Goal: Information Seeking & Learning: Learn about a topic

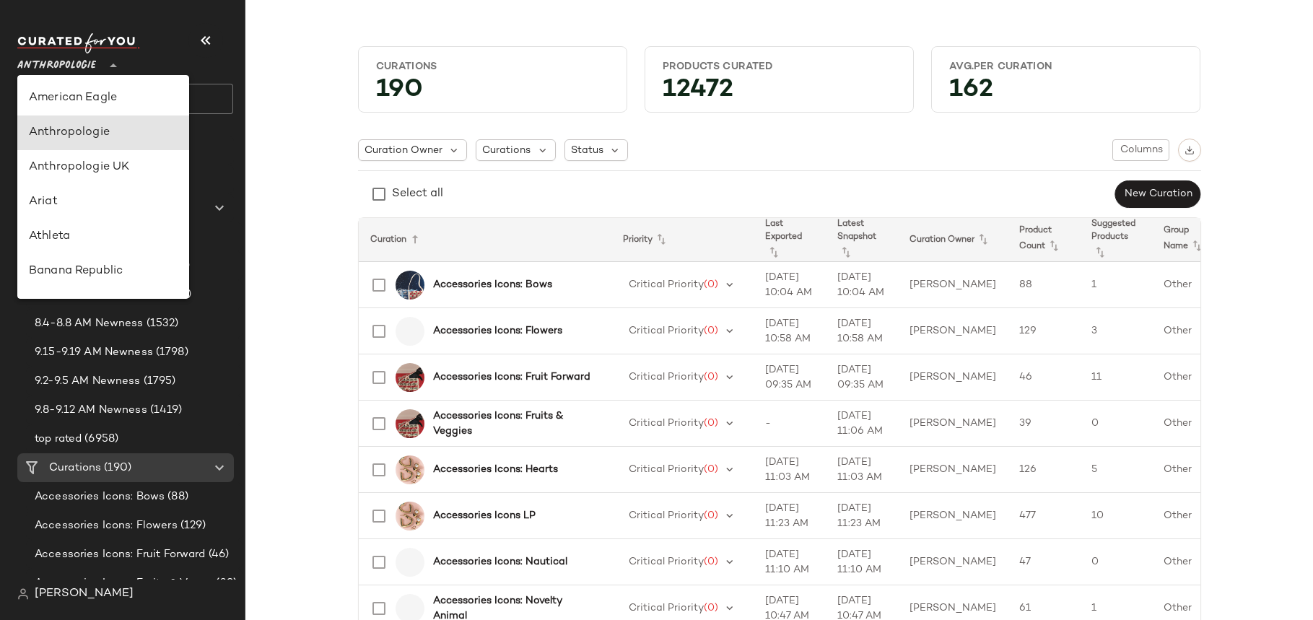
click at [81, 68] on span "Anthropologie" at bounding box center [56, 62] width 79 height 26
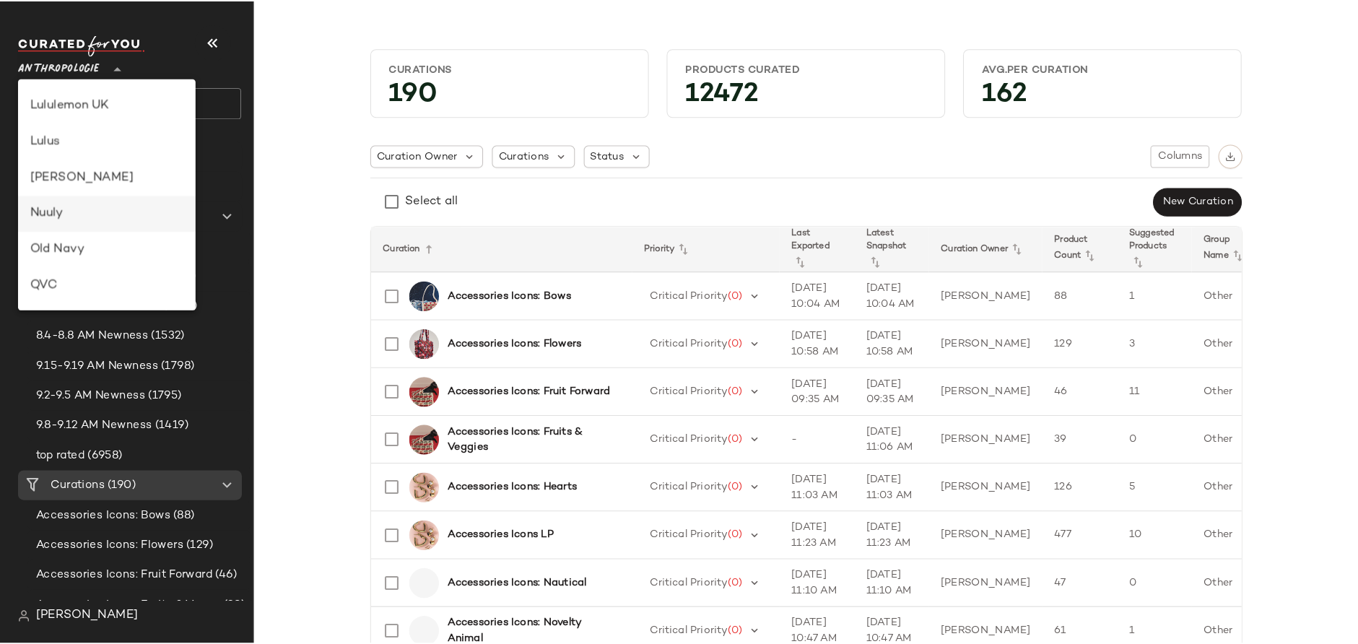
scroll to position [440, 0]
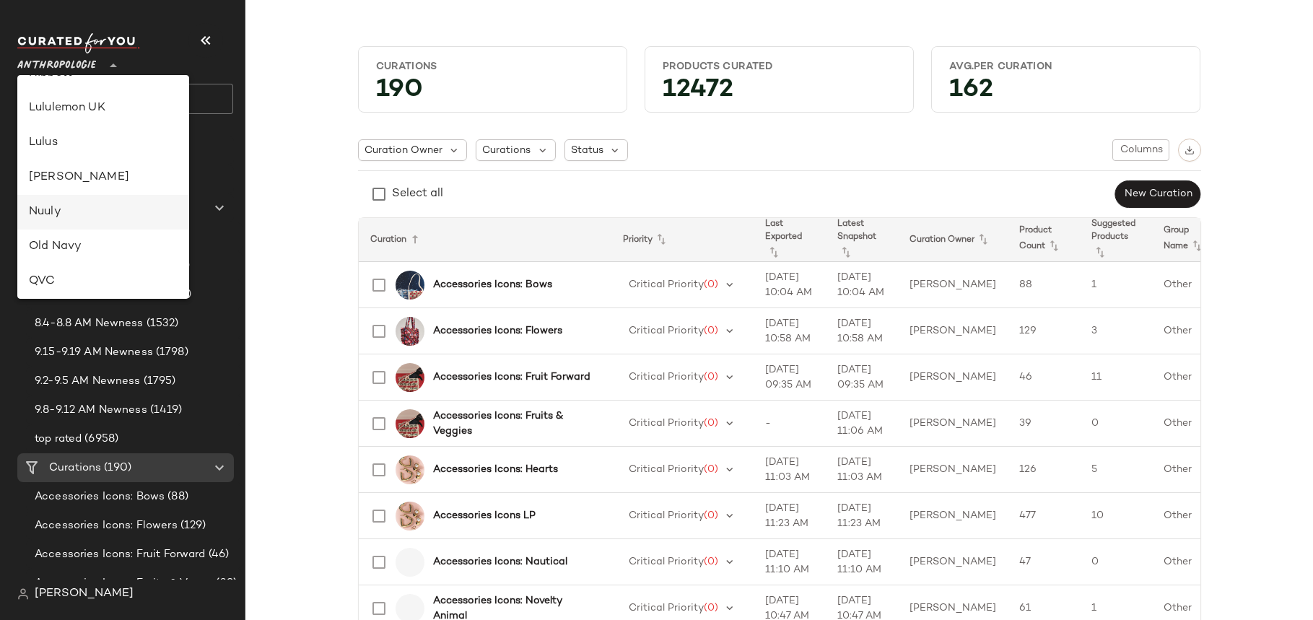
click at [107, 204] on div "Nuuly" at bounding box center [103, 212] width 149 height 17
type input "**"
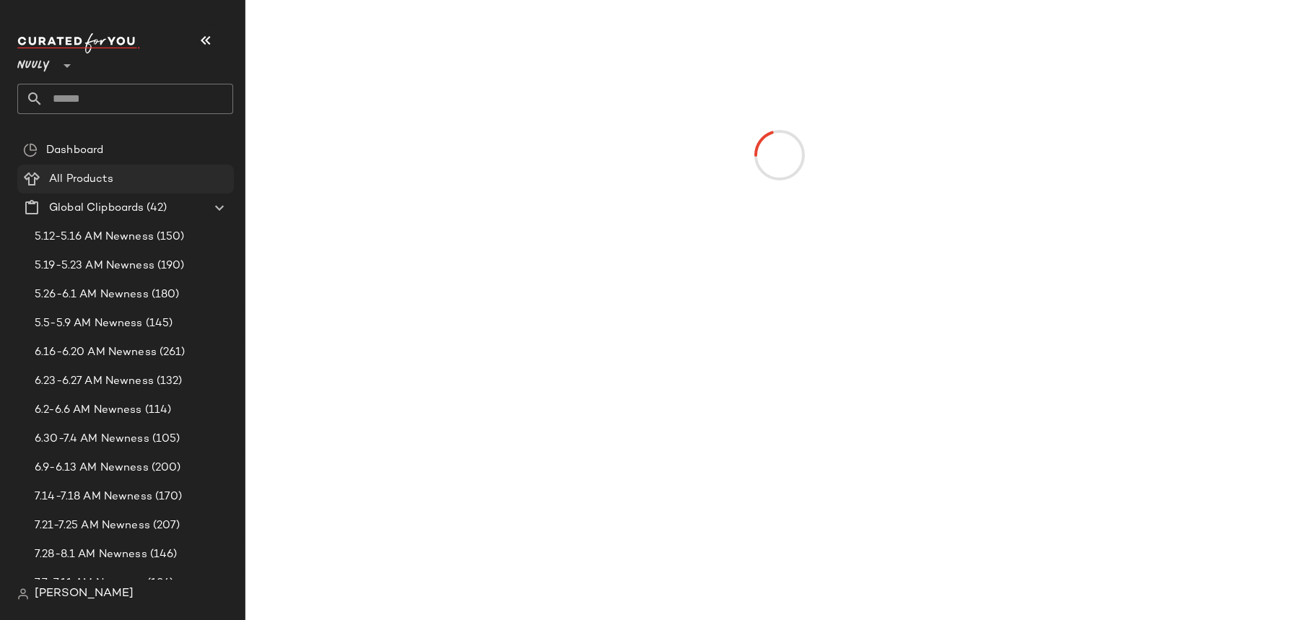
click at [99, 165] on Products "All Products" at bounding box center [125, 179] width 217 height 29
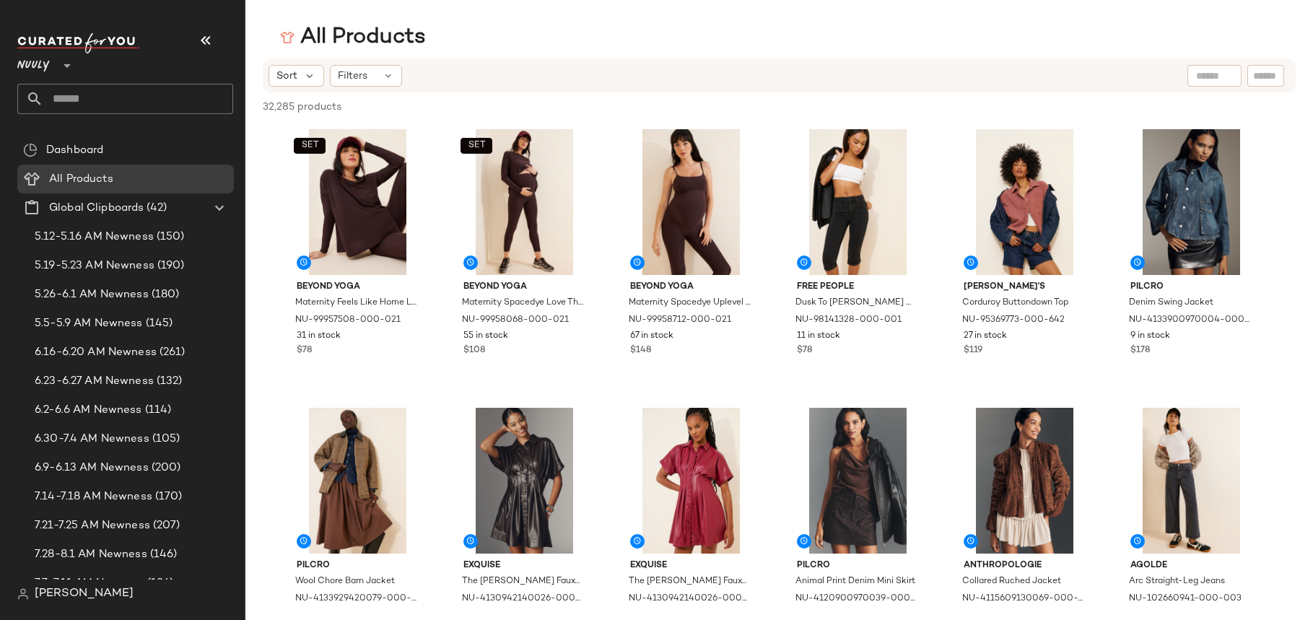
click at [1212, 72] on input "text" at bounding box center [1214, 76] width 37 height 15
type input "**********"
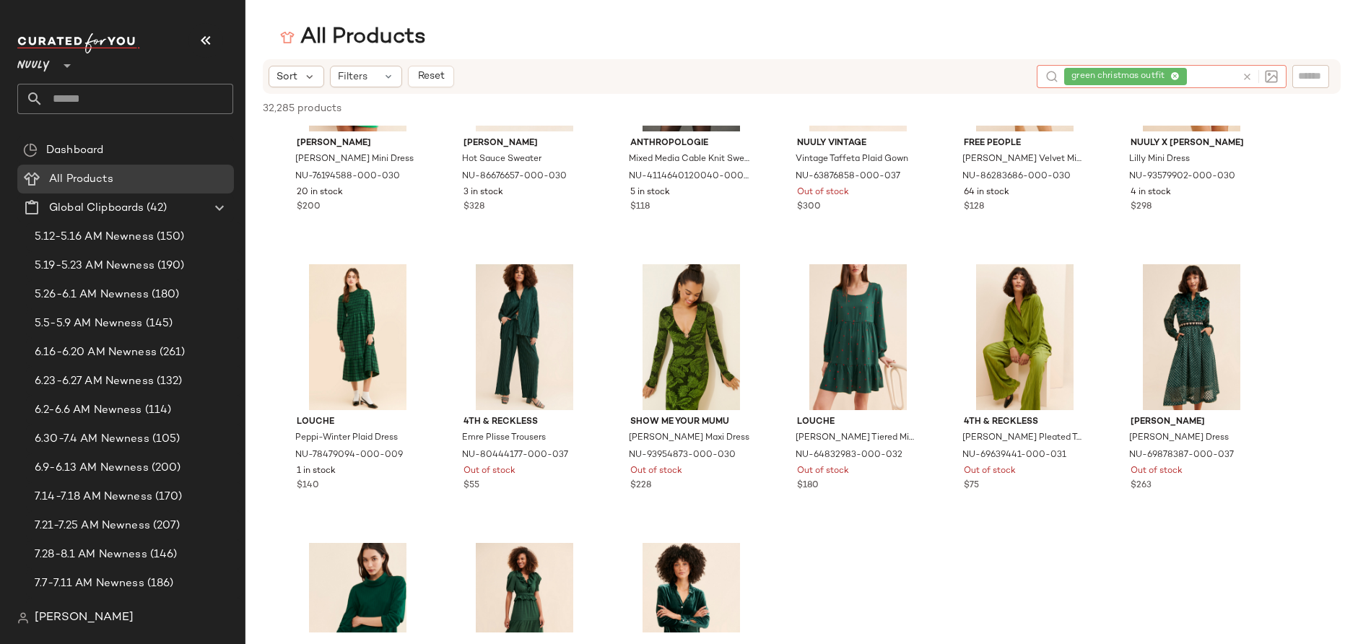
scroll to position [423, 0]
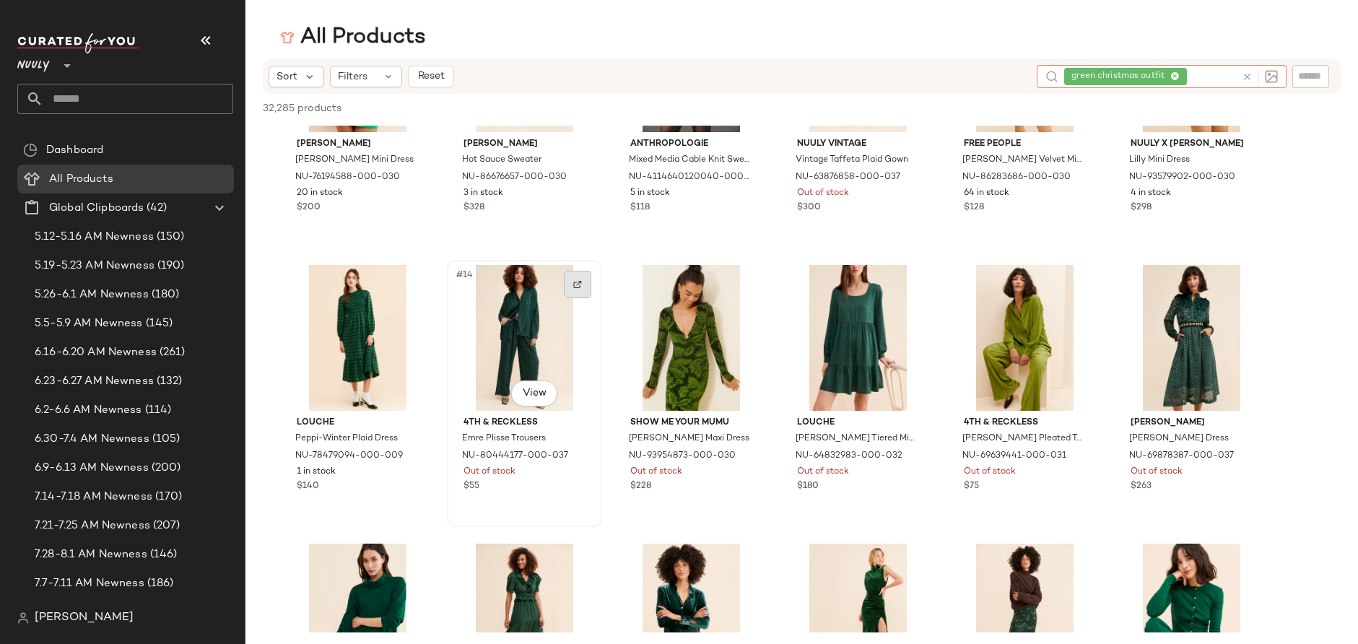
click at [578, 286] on img at bounding box center [577, 284] width 9 height 9
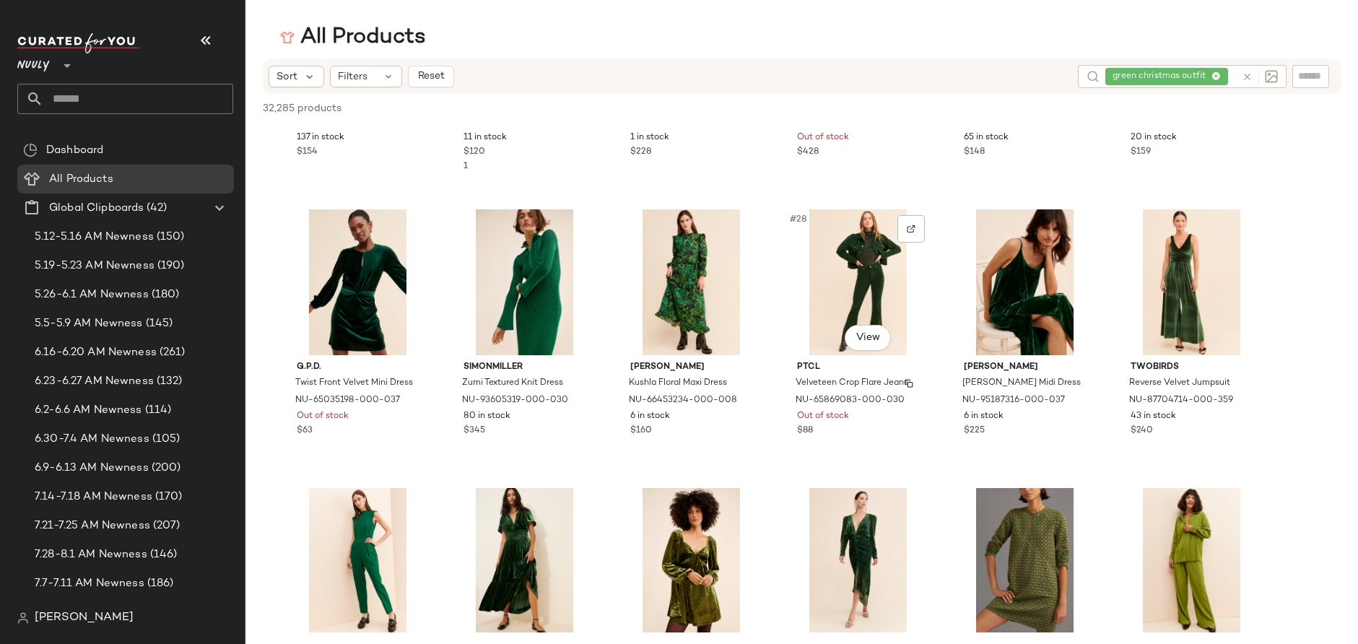
scroll to position [1040, 0]
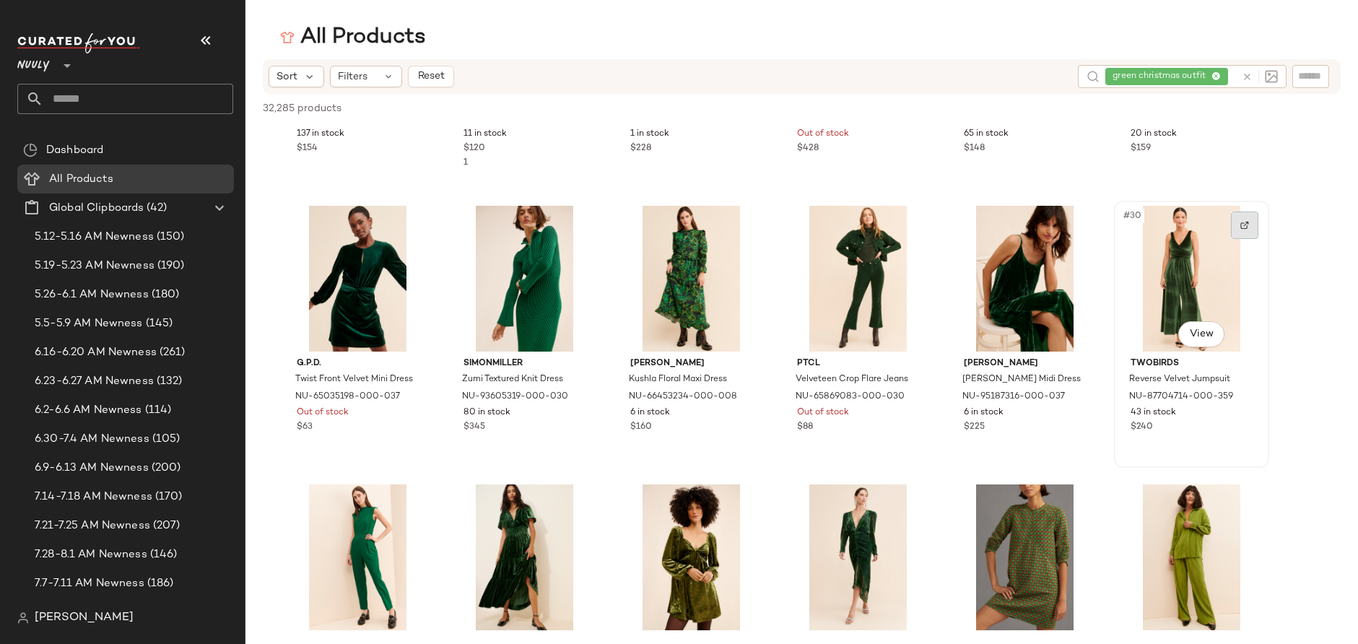
click at [1242, 227] on img at bounding box center [1244, 225] width 9 height 9
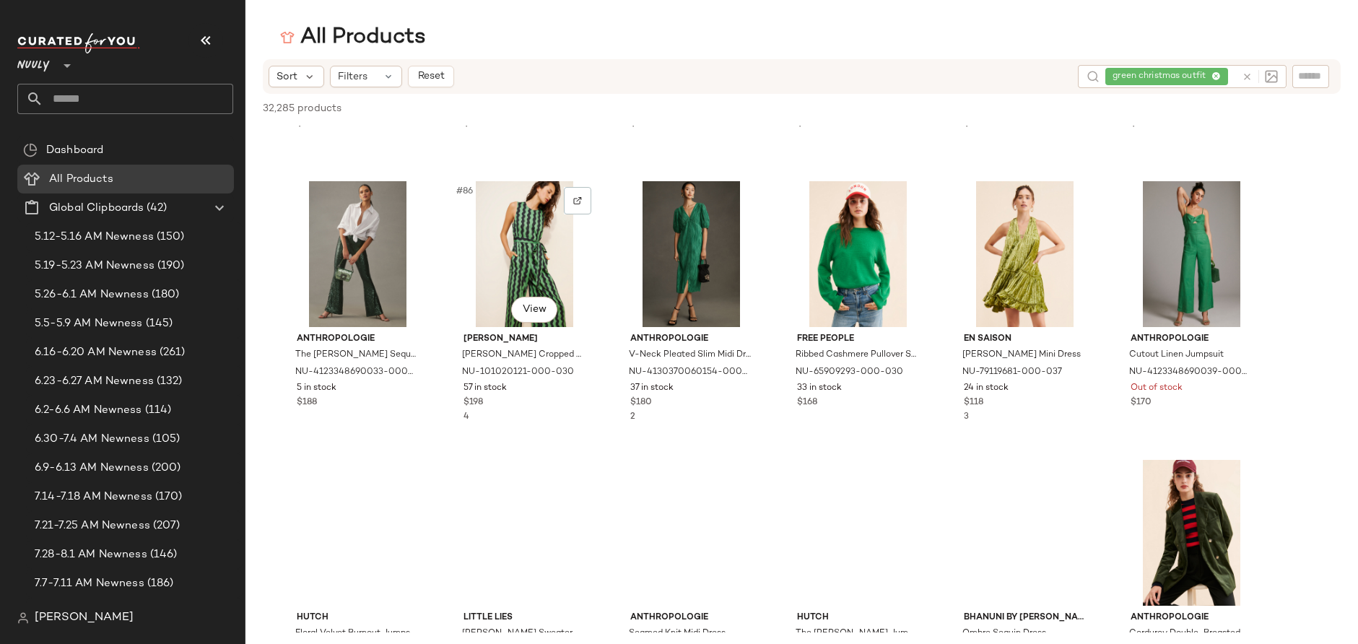
scroll to position [3875, 0]
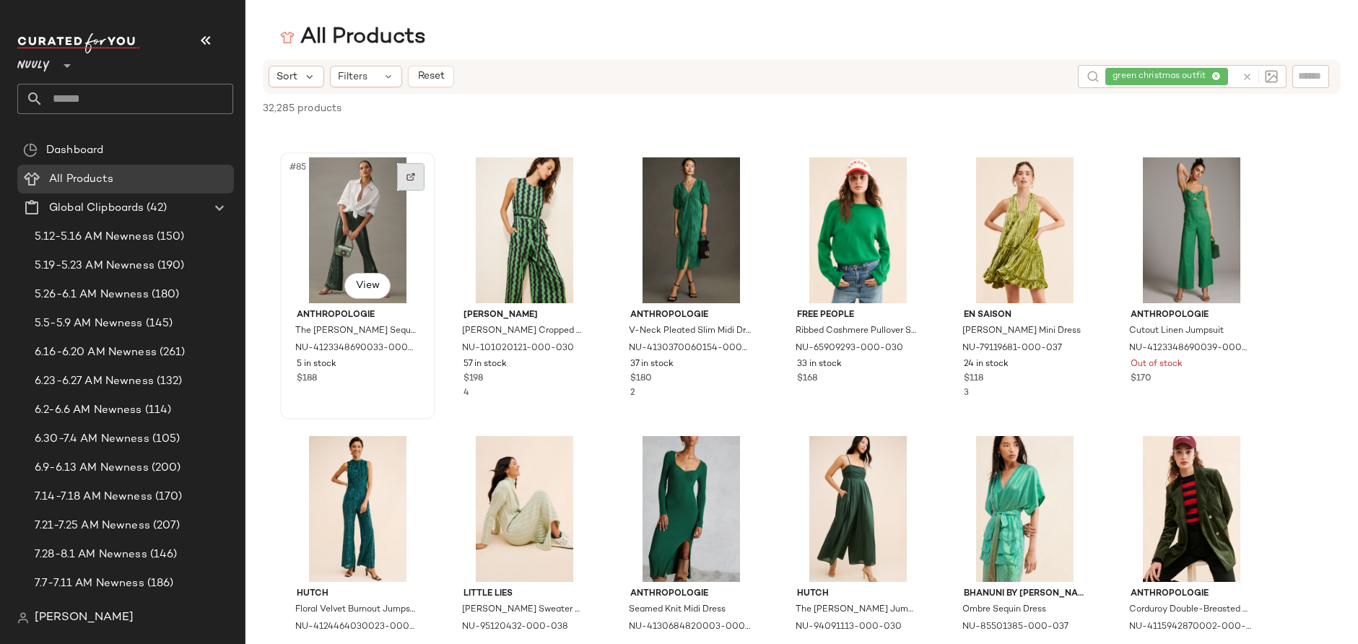
click at [414, 180] on img at bounding box center [410, 177] width 9 height 9
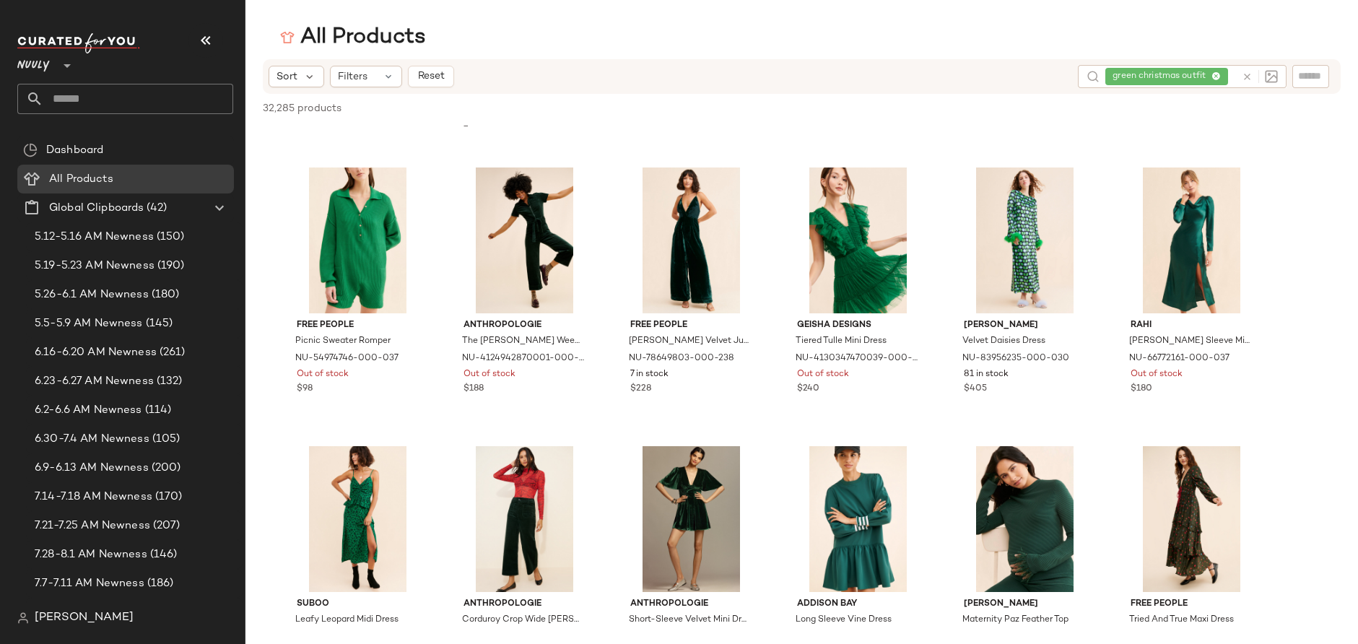
scroll to position [1631, 0]
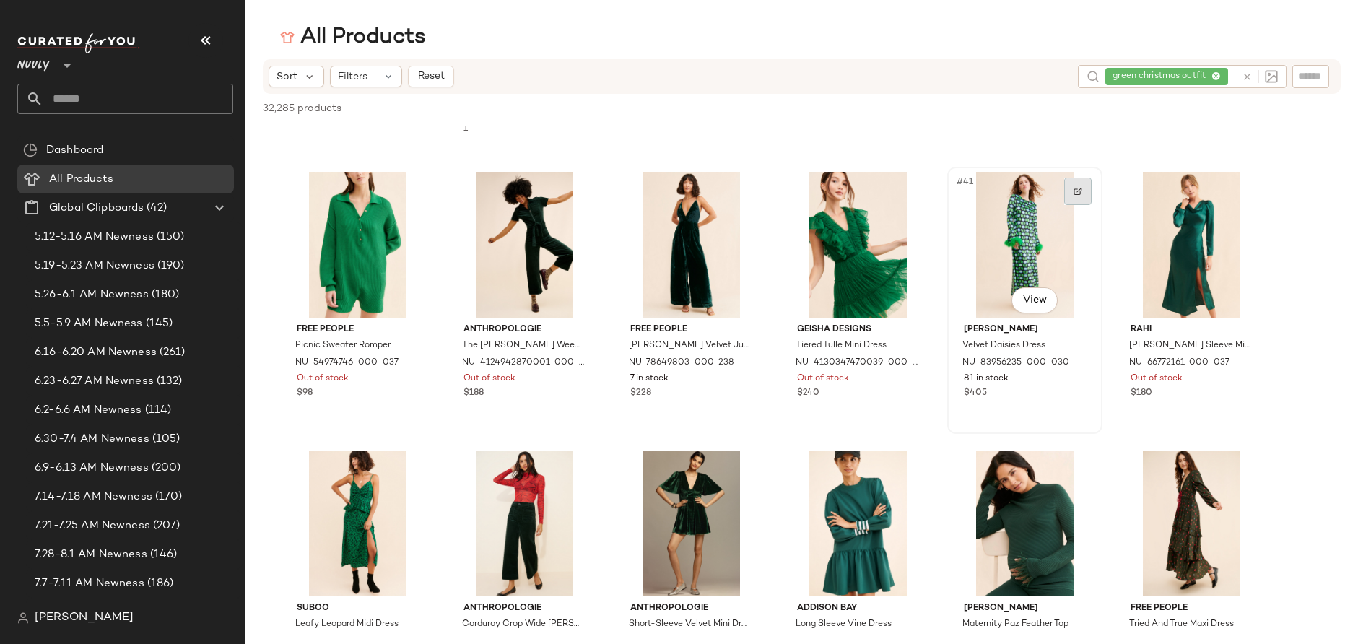
click at [1074, 193] on img at bounding box center [1078, 191] width 9 height 9
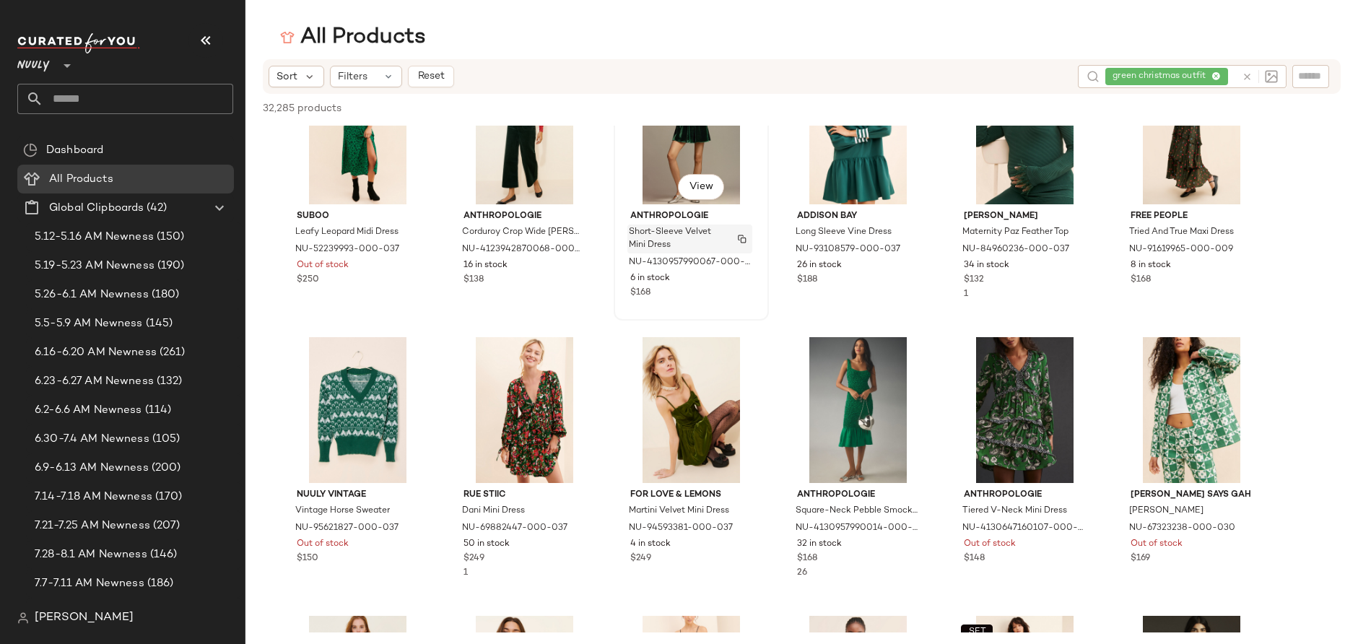
scroll to position [2053, 0]
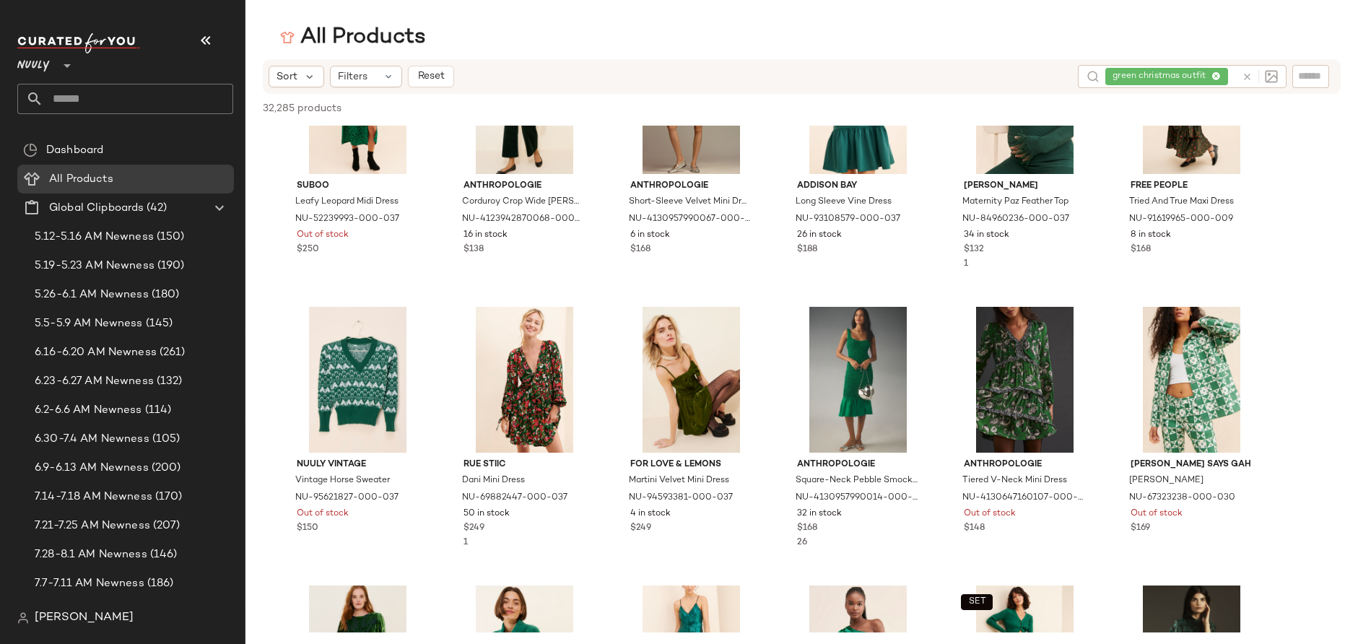
click at [1213, 72] on div "green christmas outfit" at bounding box center [1170, 76] width 131 height 23
click at [1178, 77] on icon at bounding box center [1174, 76] width 9 height 9
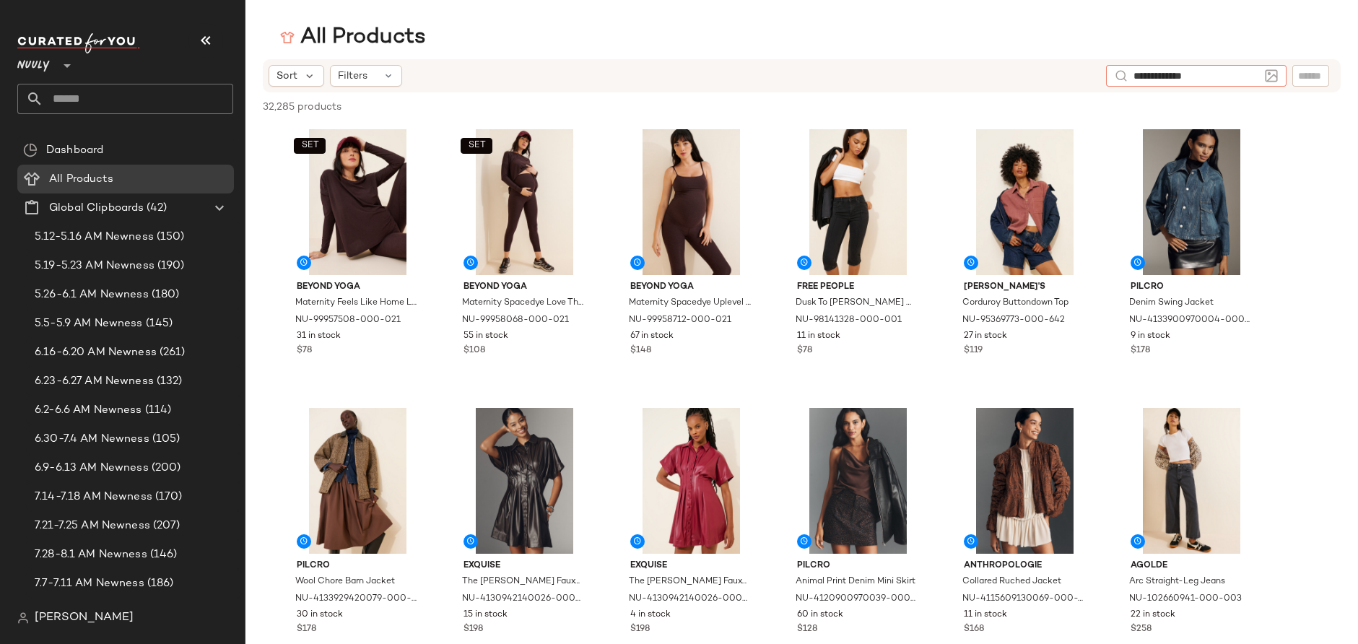
type input "**********"
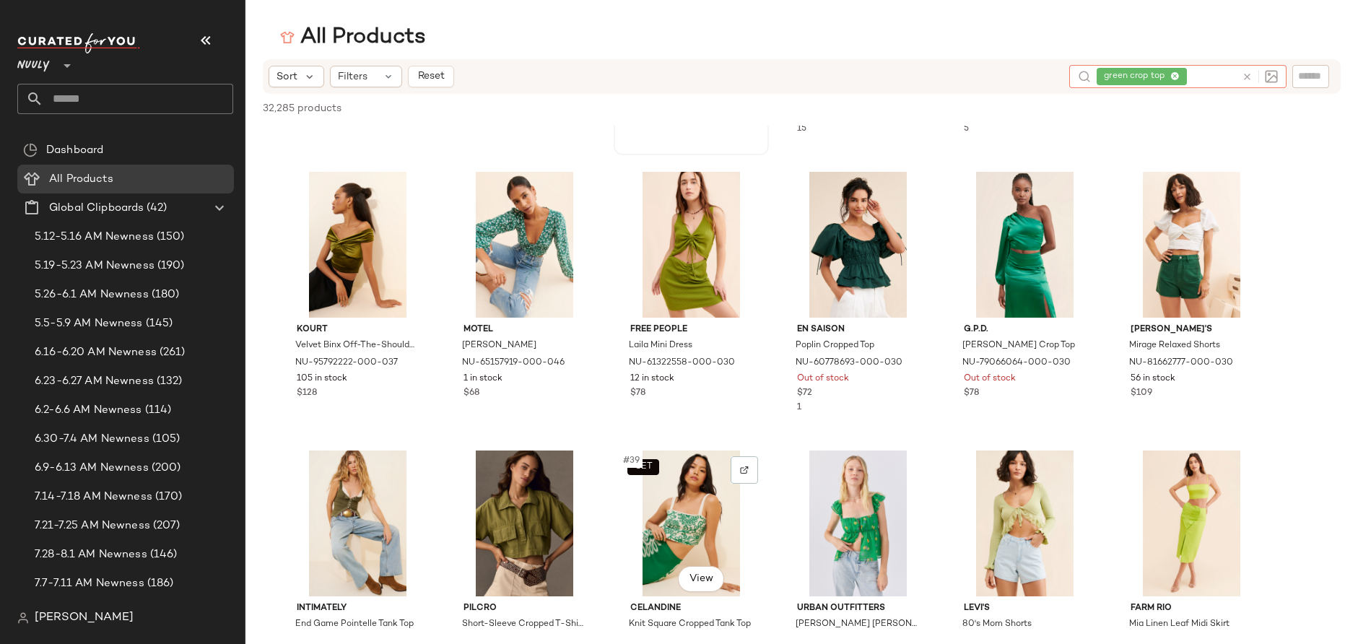
scroll to position [1351, 0]
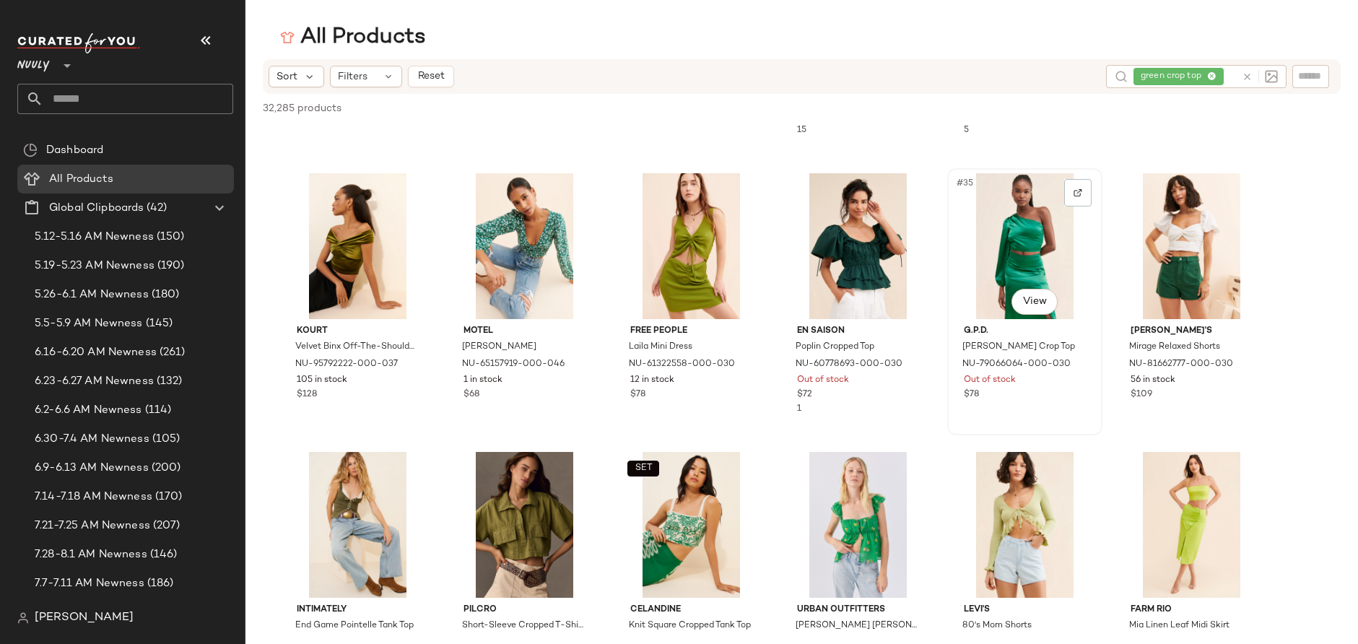
click at [995, 244] on div "#35 View" at bounding box center [1024, 246] width 145 height 146
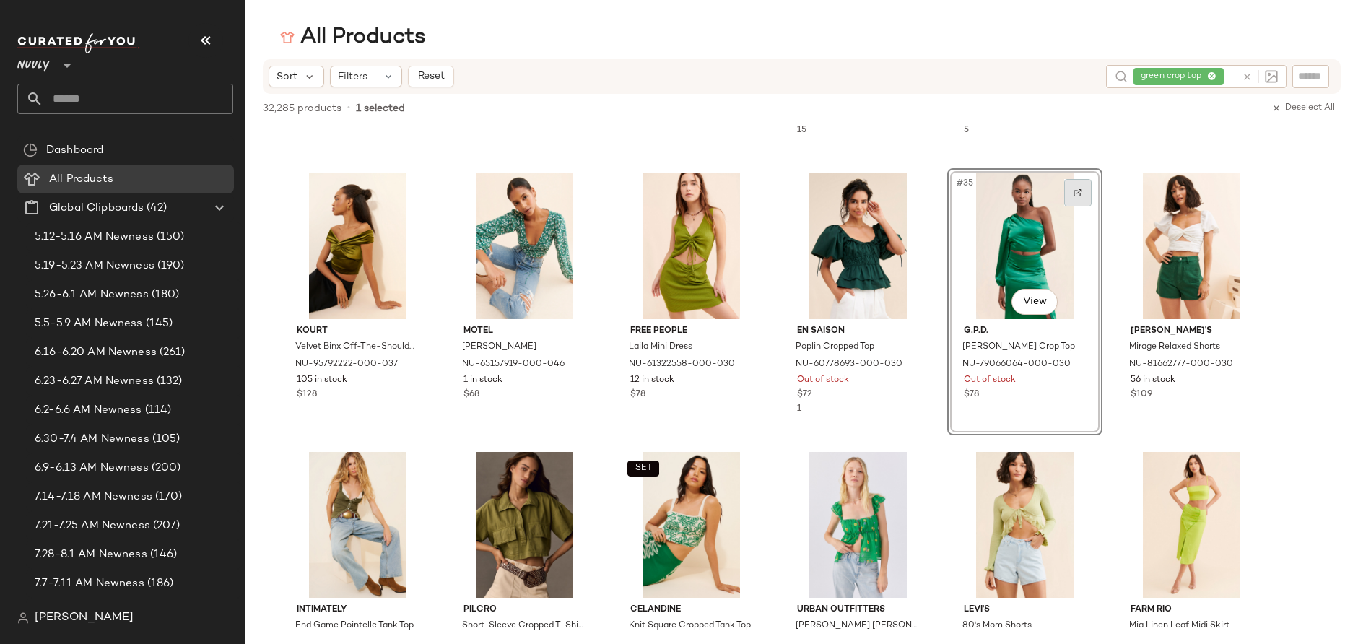
click at [1083, 199] on div at bounding box center [1077, 192] width 27 height 27
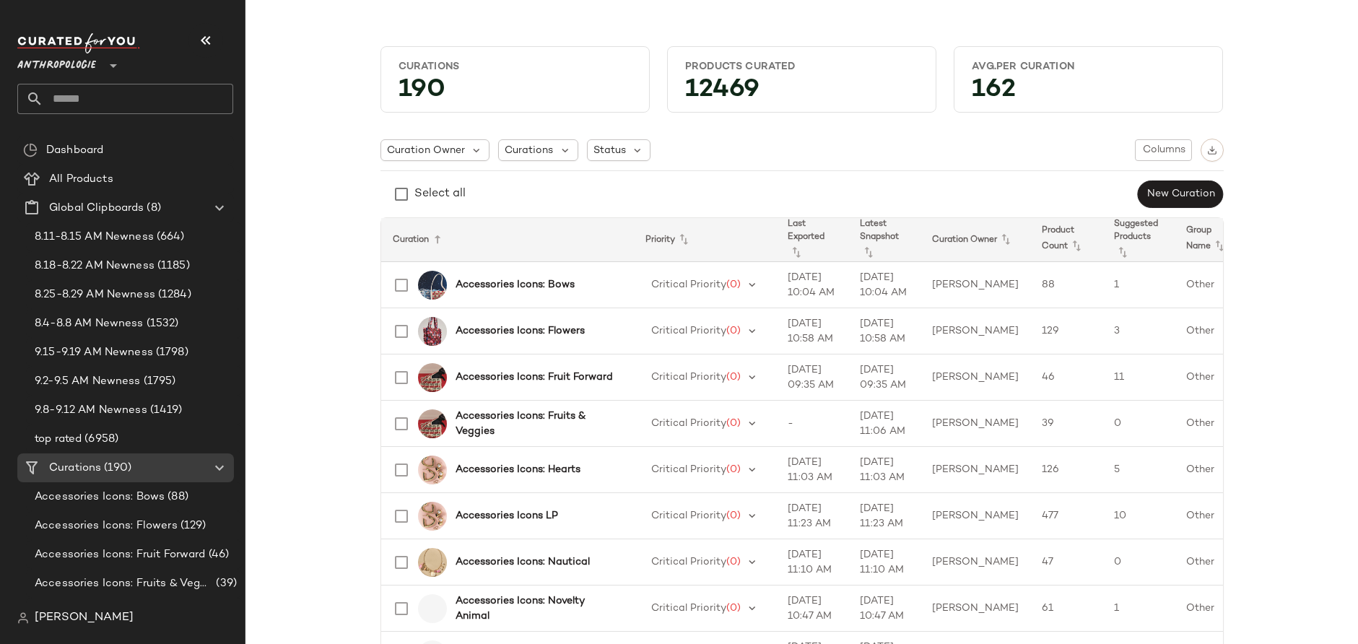
click at [95, 68] on span "Anthropologie" at bounding box center [56, 62] width 79 height 26
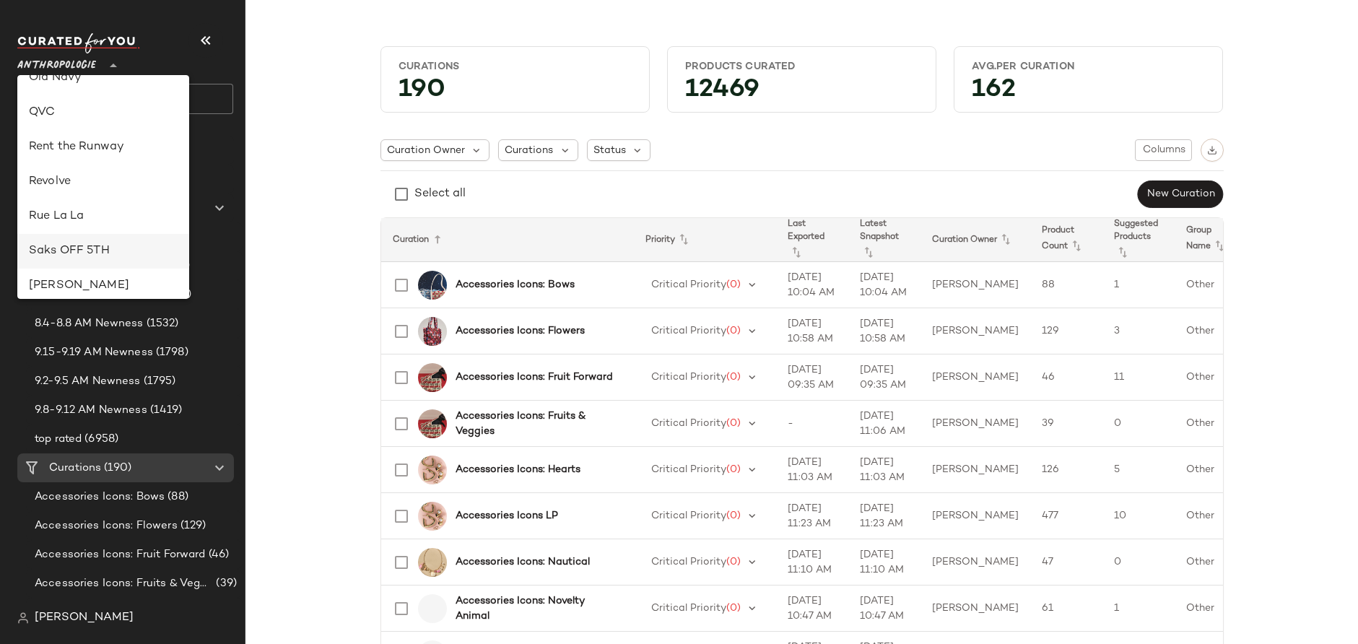
scroll to position [607, 0]
click at [91, 264] on div "Saks OFF 5TH" at bounding box center [103, 253] width 172 height 35
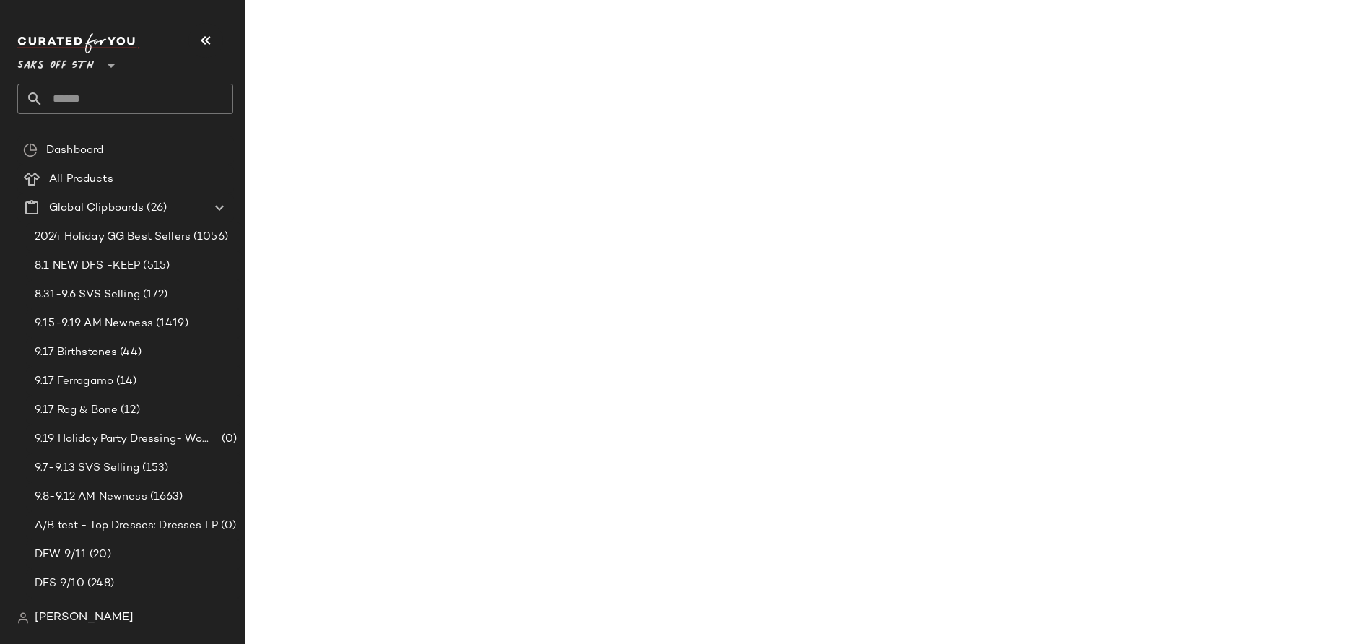
click at [69, 66] on span "Saks OFF 5TH" at bounding box center [55, 62] width 77 height 26
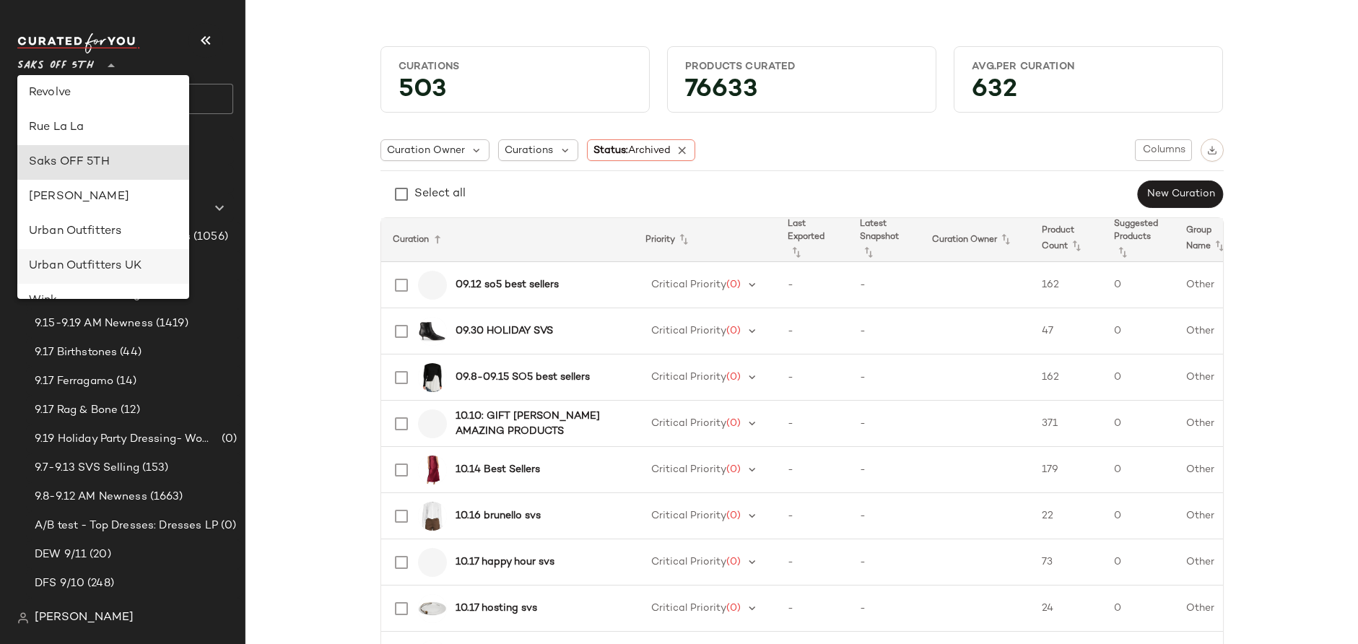
scroll to position [685, 0]
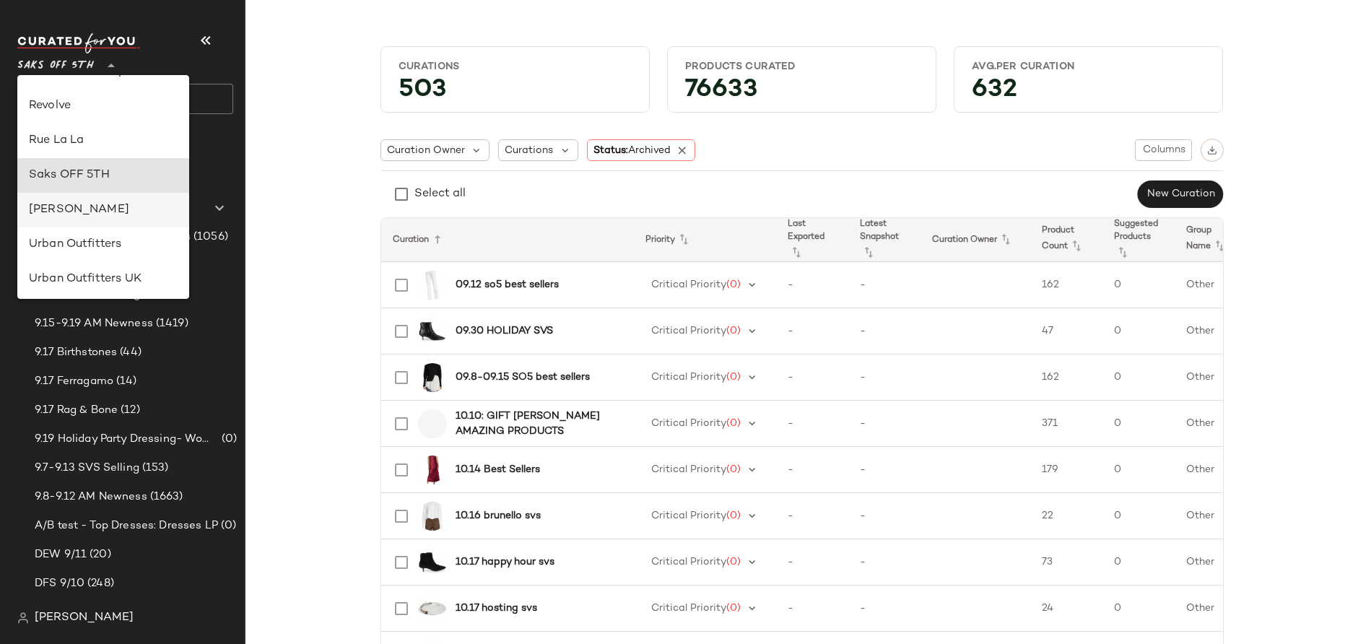
click at [87, 213] on div "[PERSON_NAME]" at bounding box center [103, 209] width 149 height 17
type input "**"
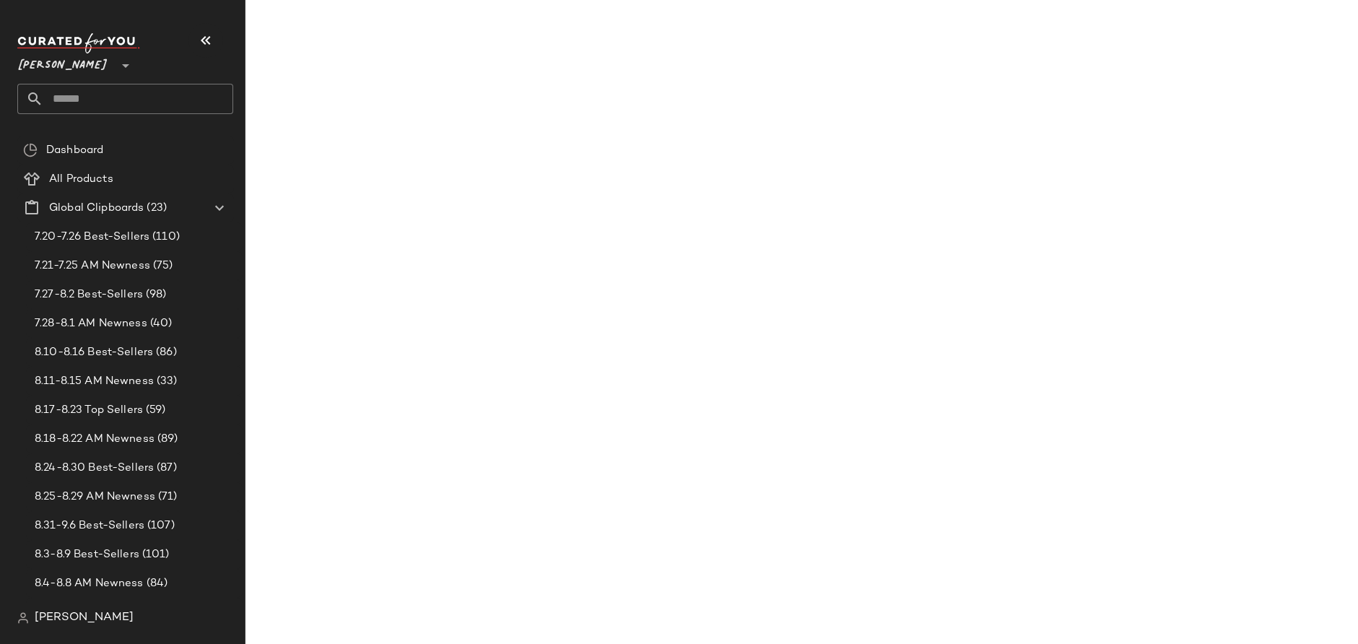
click at [95, 98] on input "text" at bounding box center [138, 99] width 190 height 30
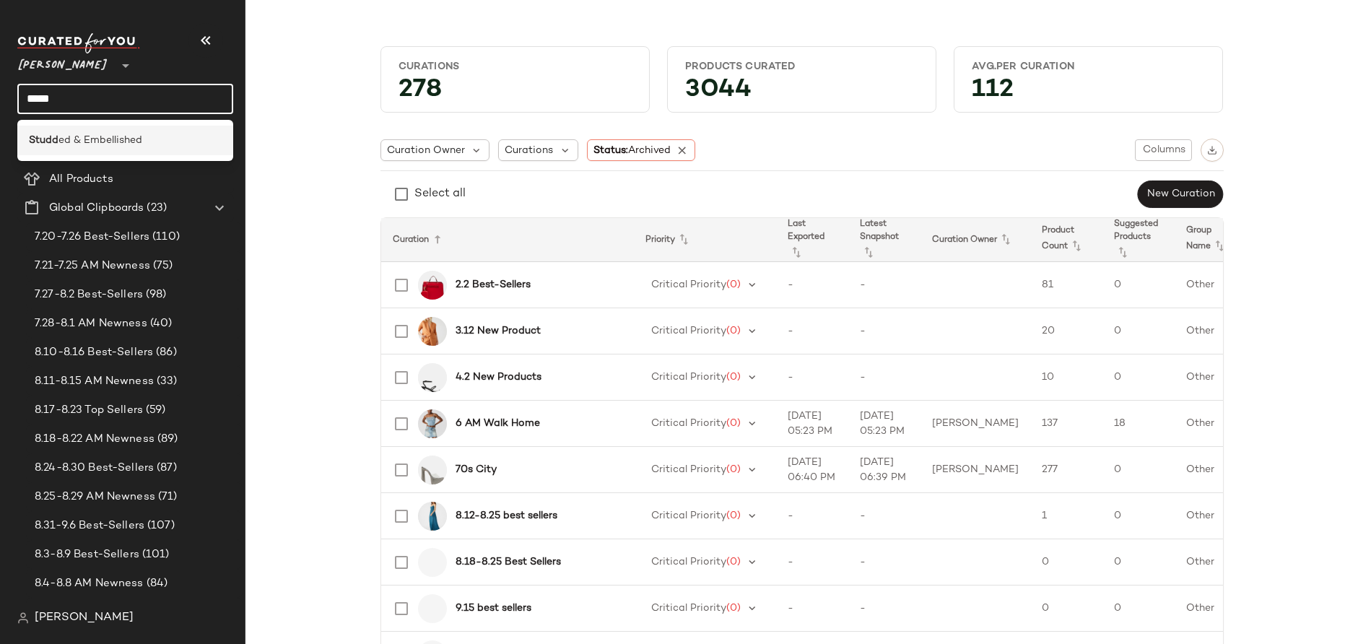
type input "*****"
click at [79, 141] on span "ed & Embellished" at bounding box center [100, 140] width 84 height 15
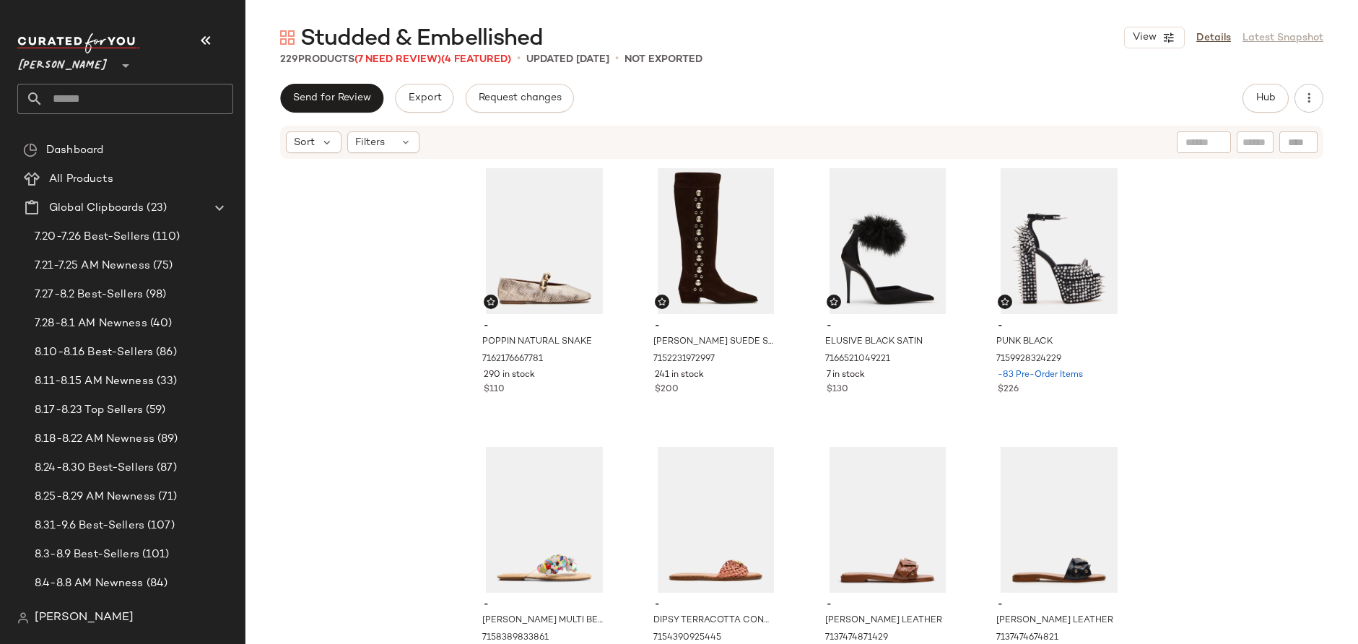
click at [1165, 461] on div "- POPPIN NATURAL SNAKE 7162176667781 290 in stock $110 - DINGO BROWN SUEDE STUD…" at bounding box center [801, 399] width 1113 height 479
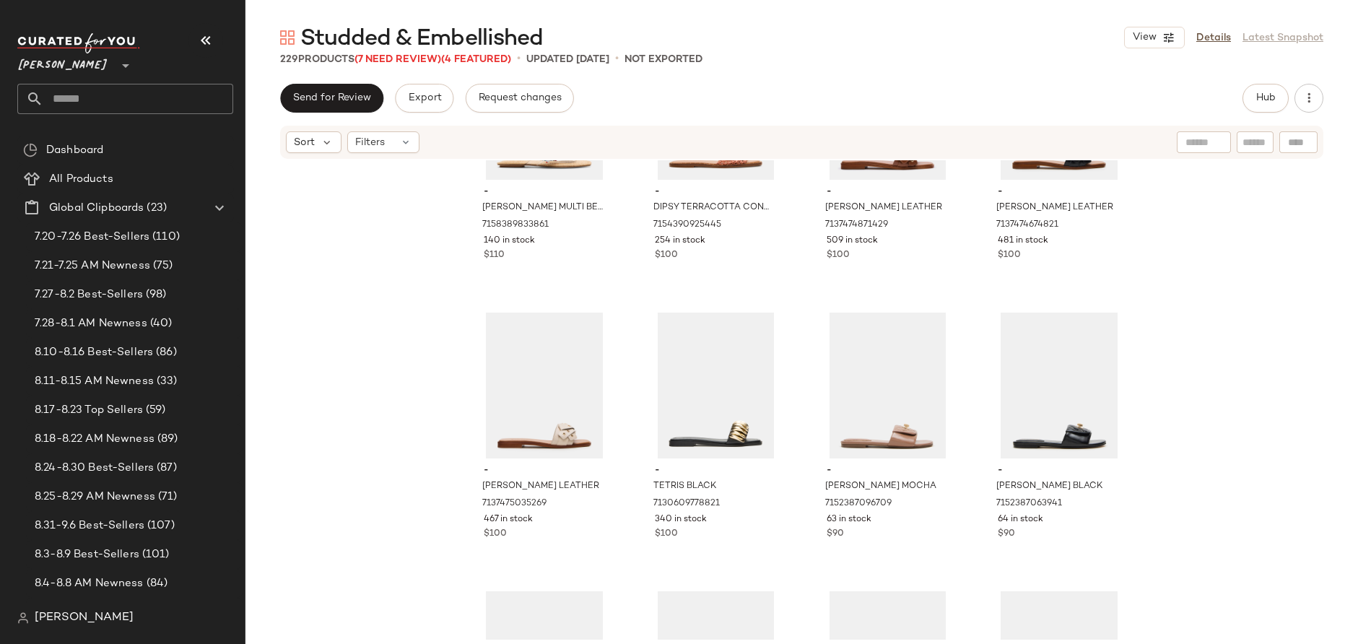
scroll to position [829, 0]
